Goal: Entertainment & Leisure: Consume media (video, audio)

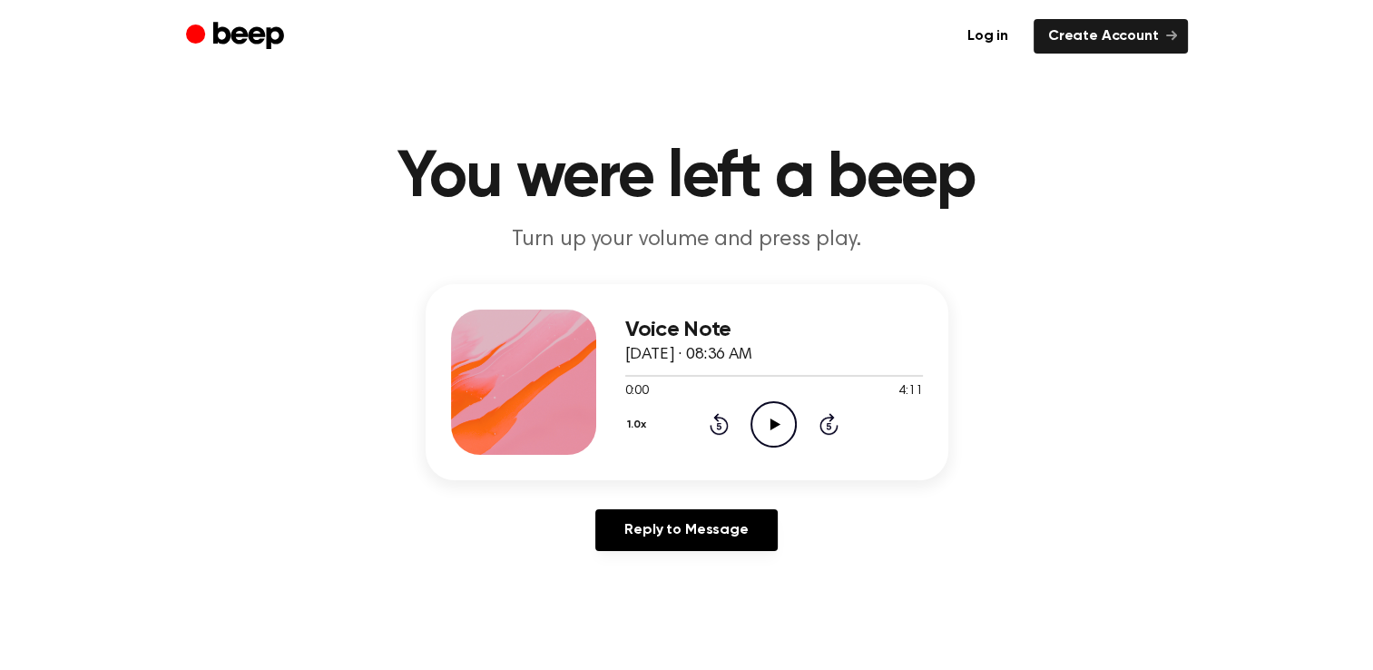
drag, startPoint x: 0, startPoint y: 0, endPoint x: 778, endPoint y: 416, distance: 882.0
click at [778, 416] on icon "Play Audio" at bounding box center [774, 424] width 46 height 46
click at [827, 428] on icon "Skip 5 seconds" at bounding box center [829, 424] width 20 height 24
click at [835, 428] on icon "Skip 5 seconds" at bounding box center [829, 424] width 20 height 24
click at [723, 428] on icon "Rewind 5 seconds" at bounding box center [719, 424] width 20 height 24
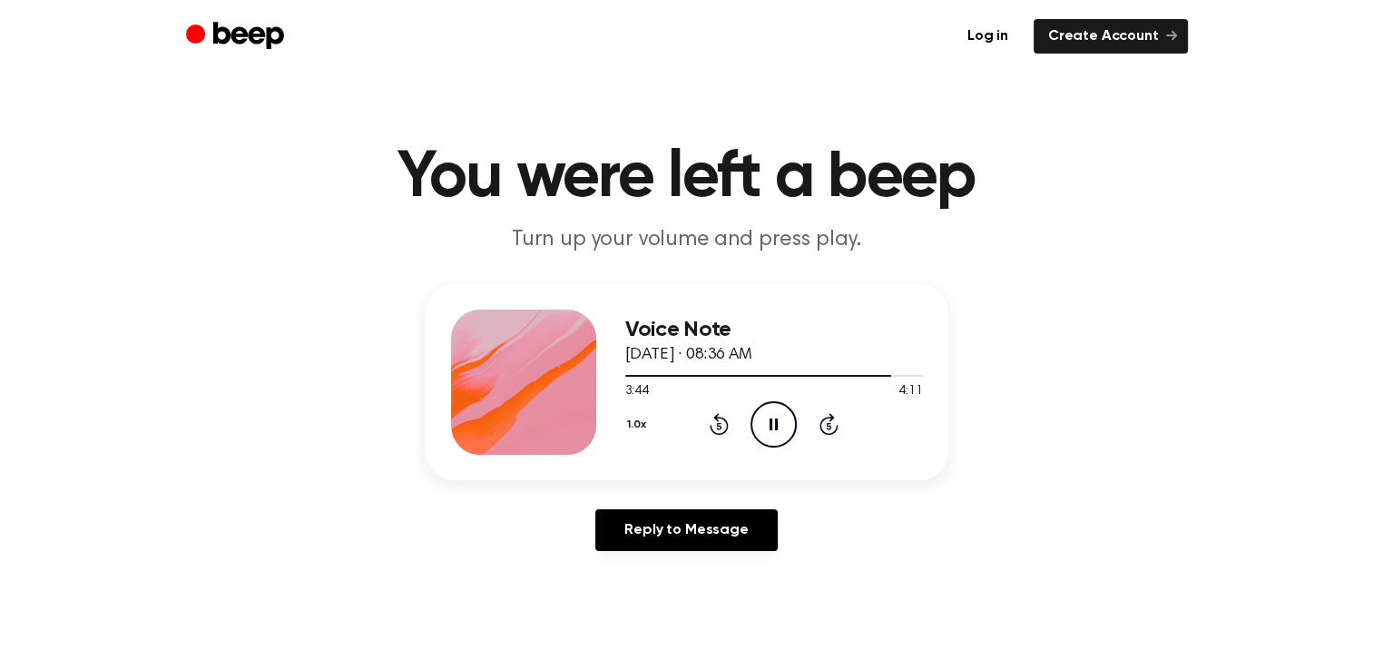
click at [718, 423] on icon at bounding box center [719, 426] width 5 height 7
click at [765, 417] on icon "Play Audio" at bounding box center [774, 424] width 46 height 46
